Goal: Check status: Check status

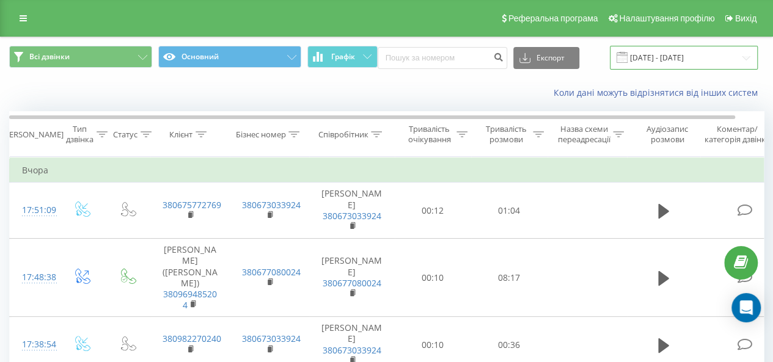
click at [700, 57] on input "18.08.2025 - 18.08.2025" at bounding box center [684, 58] width 148 height 24
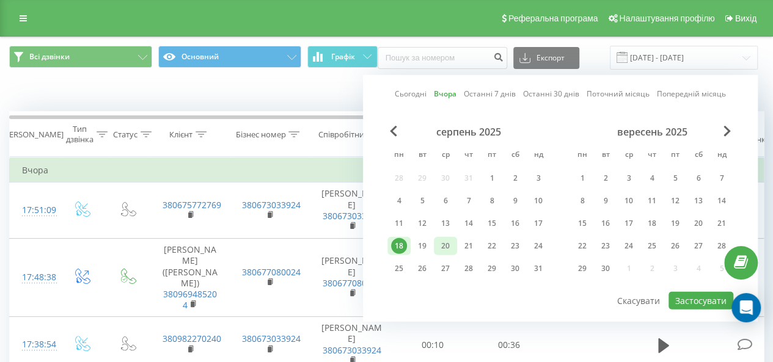
click at [445, 246] on div "20" at bounding box center [445, 246] width 16 height 16
click at [678, 299] on button "Застосувати" at bounding box center [700, 301] width 65 height 18
type input "[DATE] - [DATE]"
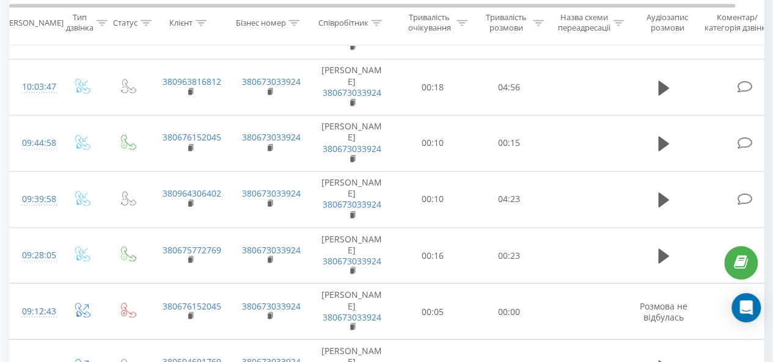
scroll to position [1052, 0]
